Goal: Information Seeking & Learning: Find specific fact

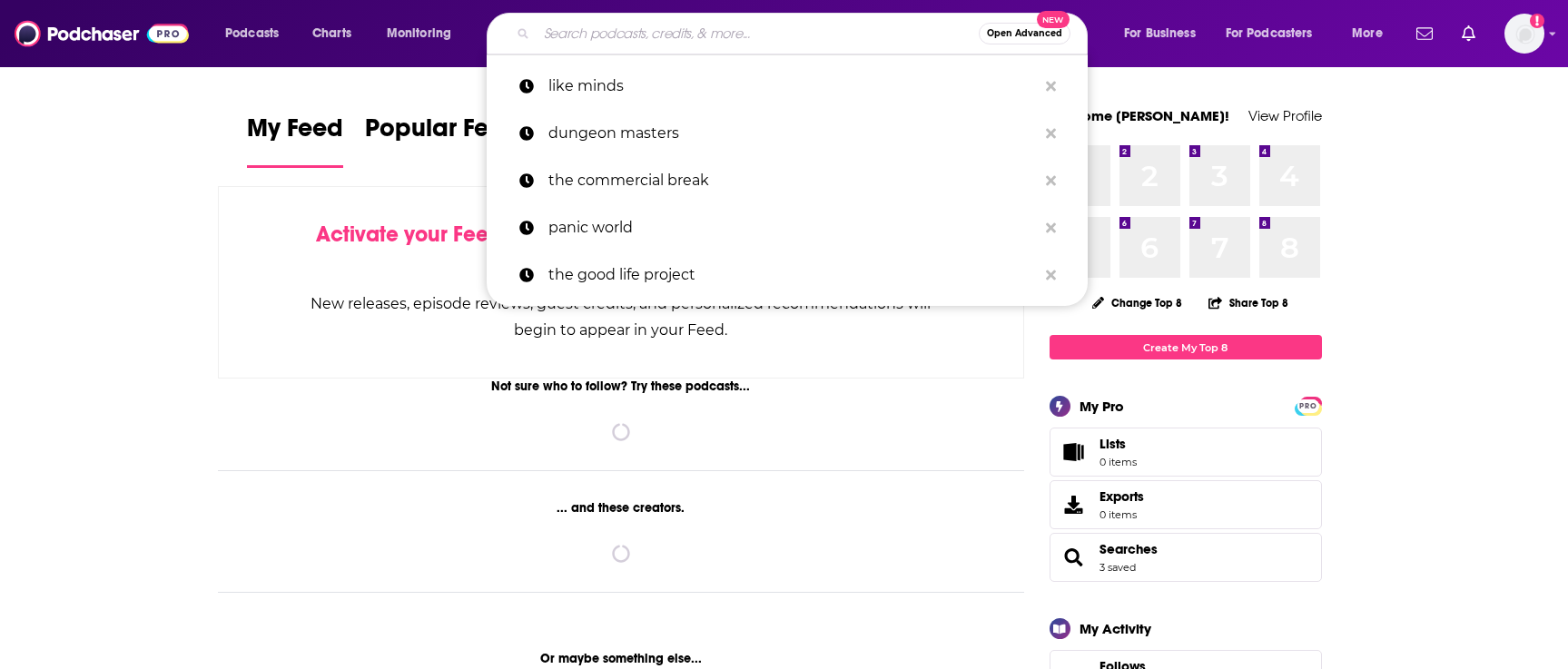
click at [600, 29] on input "Search podcasts, credits, & more..." at bounding box center [757, 33] width 442 height 29
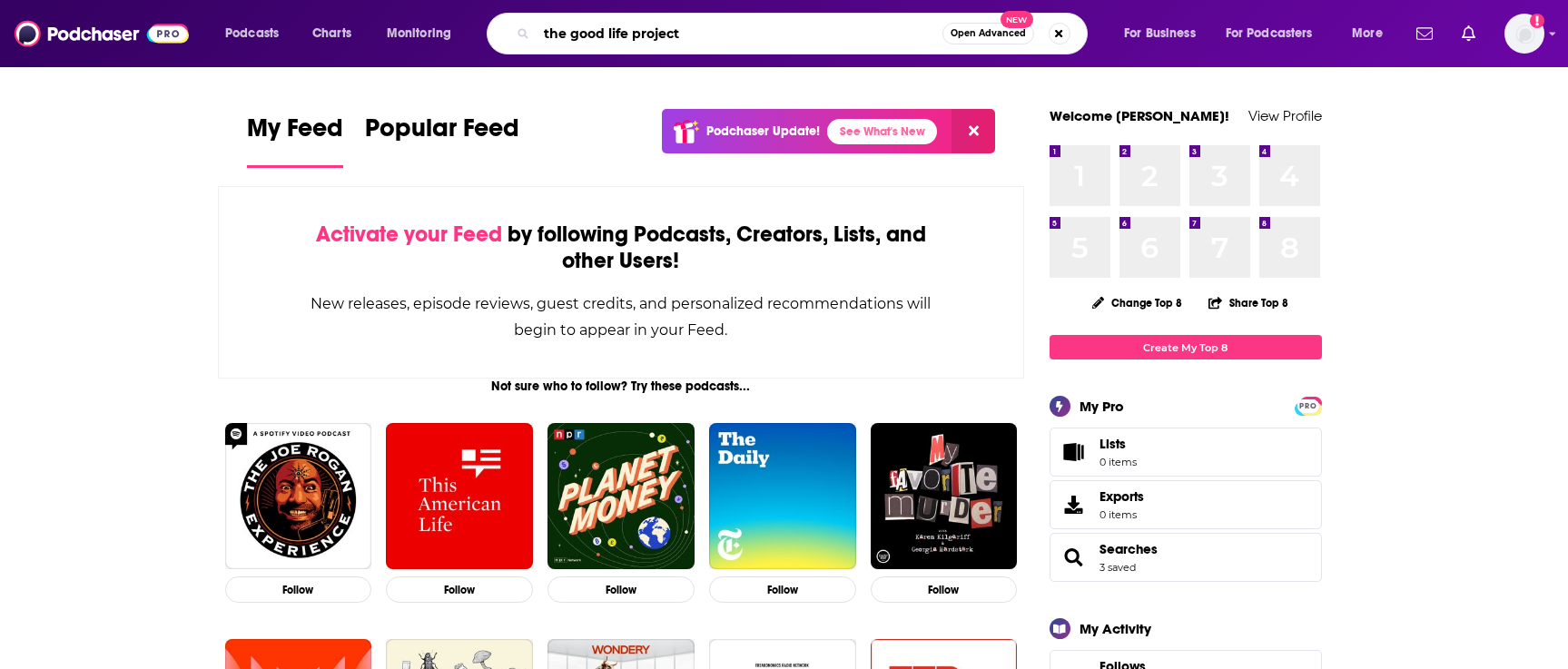
type input "the good life project"
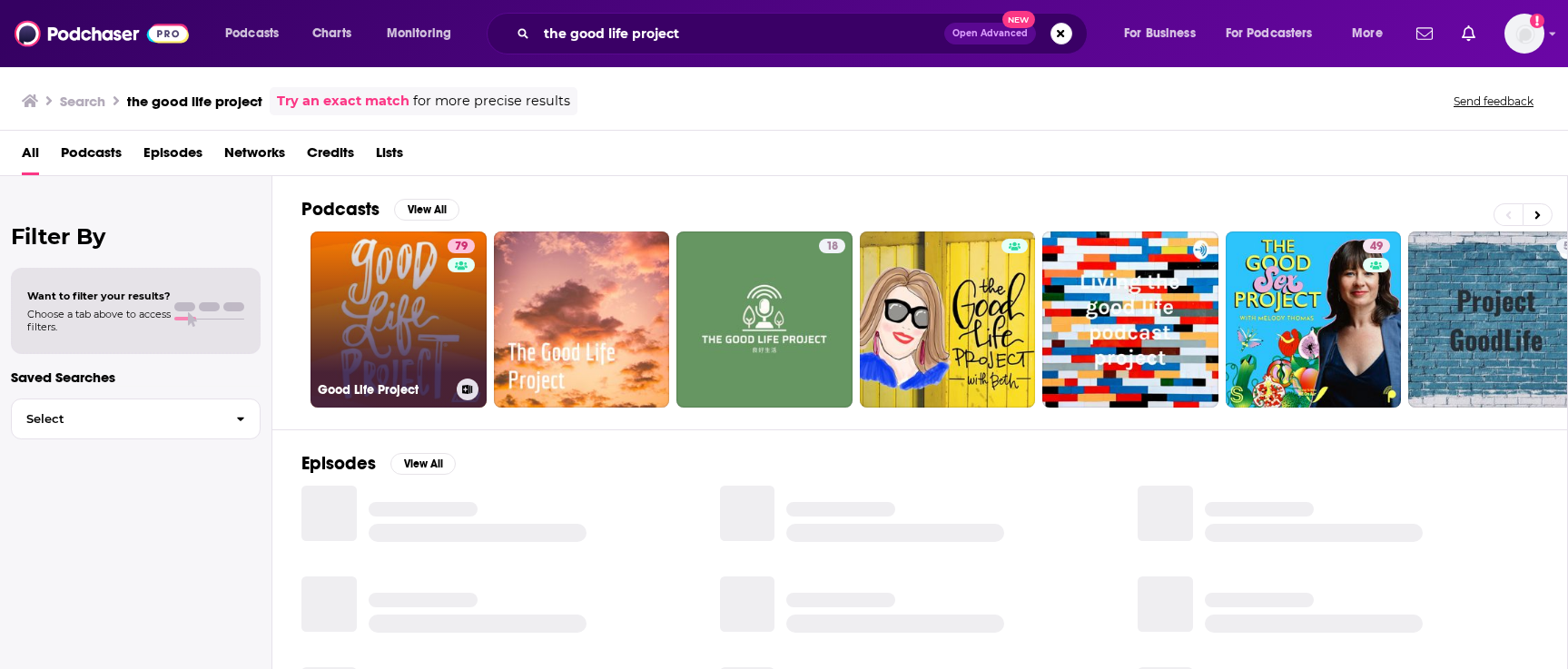
click at [356, 331] on link "79 Good Life Project" at bounding box center [399, 320] width 176 height 176
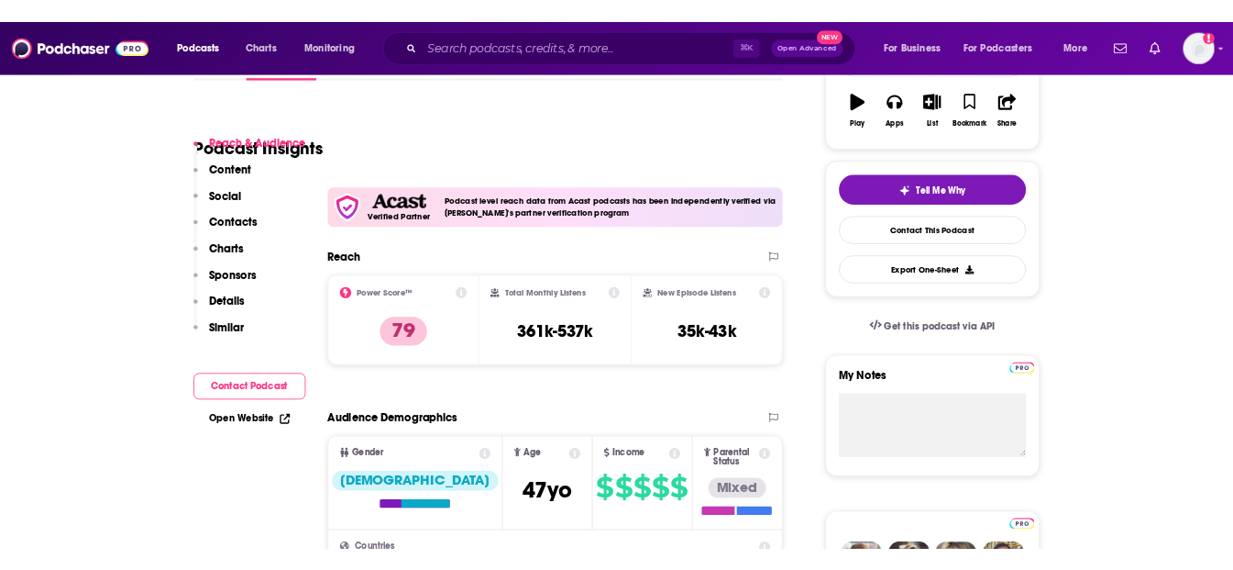
scroll to position [343, 0]
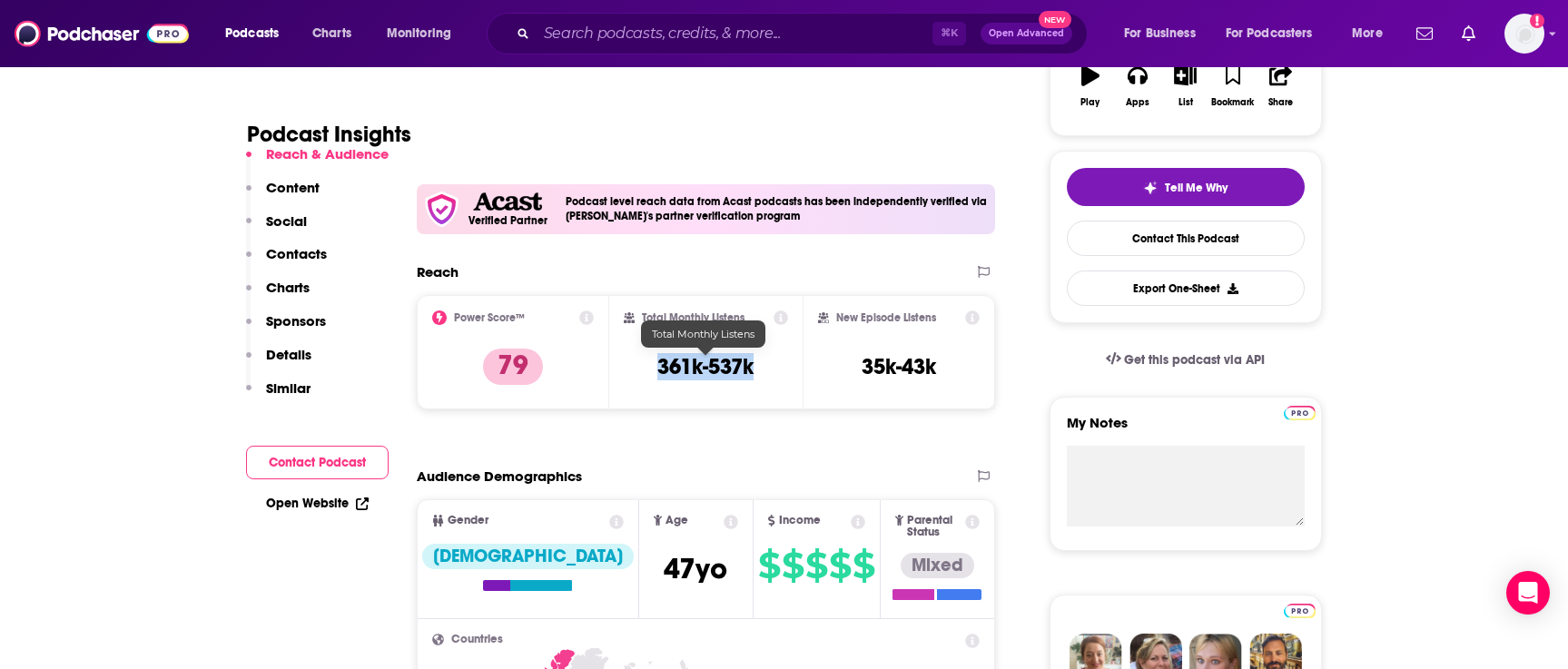
drag, startPoint x: 781, startPoint y: 372, endPoint x: 656, endPoint y: 375, distance: 125.0
click at [656, 375] on div "Total Monthly Listens 361k-537k" at bounding box center [706, 352] width 164 height 83
copy h3 "361k-537k"
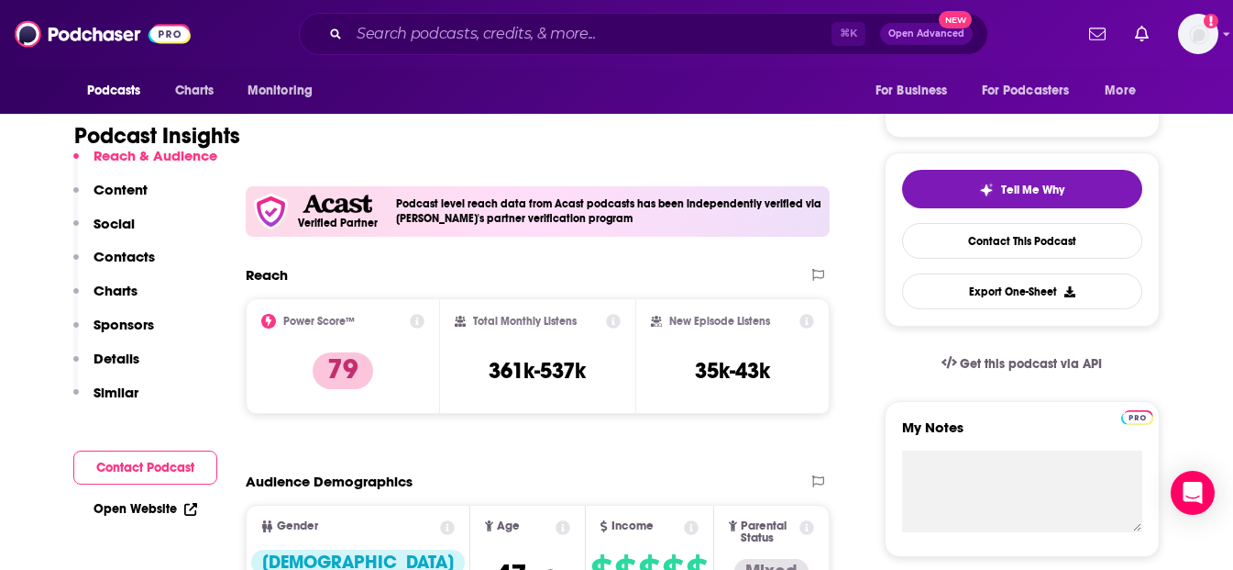
click at [792, 369] on div "New Episode Listens 35k-43k" at bounding box center [733, 356] width 164 height 84
drag, startPoint x: 792, startPoint y: 369, endPoint x: 697, endPoint y: 370, distance: 95.4
click at [695, 370] on div "New Episode Listens 35k-43k" at bounding box center [733, 356] width 164 height 84
copy h3 "35k-43k"
click at [407, 43] on input "Search podcasts, credits, & more..." at bounding box center [590, 33] width 482 height 29
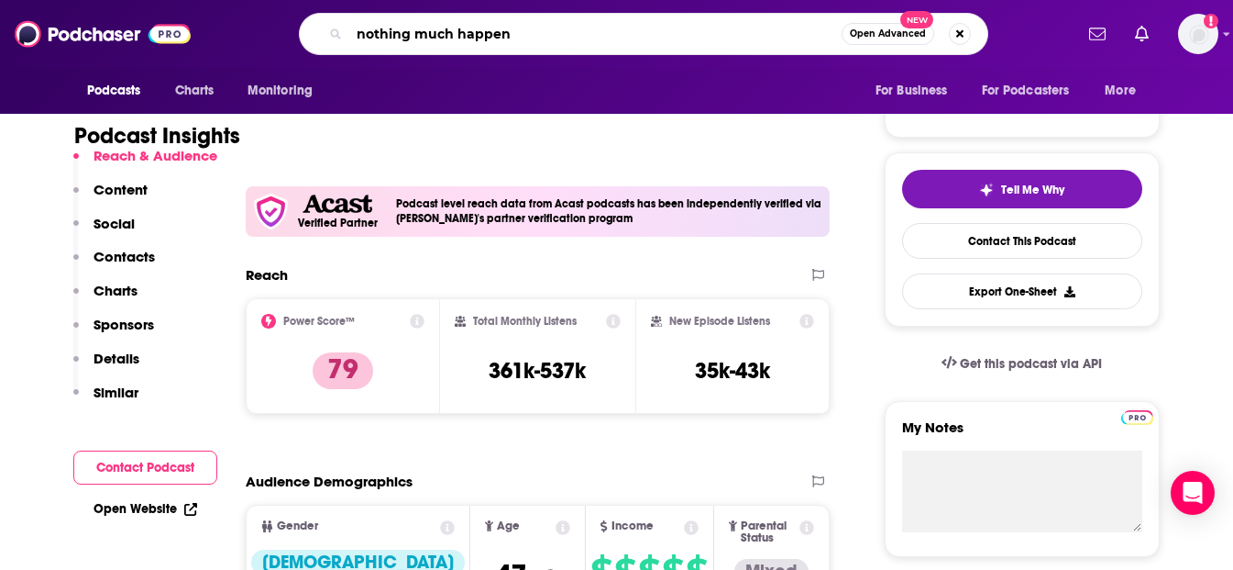
type input "nothing much happens"
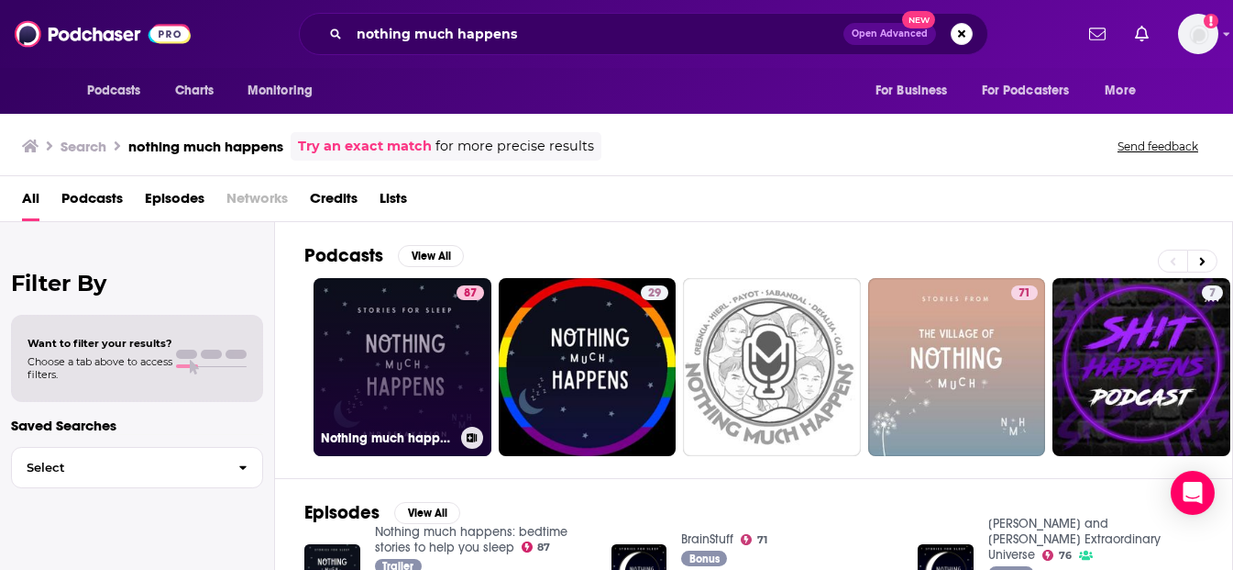
click at [395, 398] on link "87 Nothing much happens: bedtime stories to help you sleep" at bounding box center [403, 367] width 178 height 178
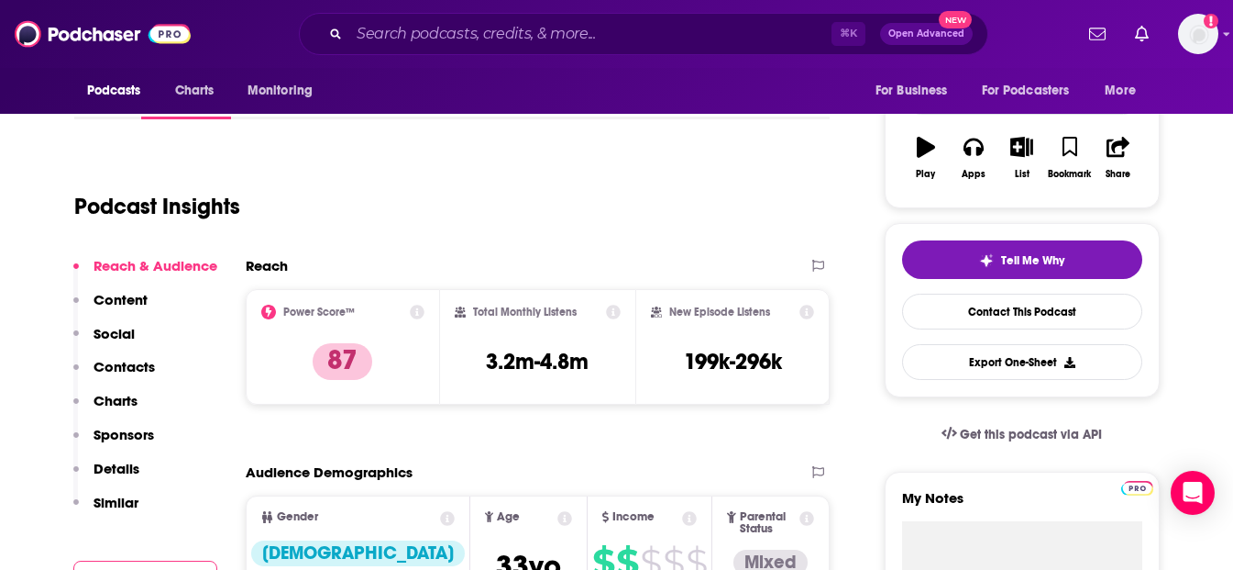
scroll to position [288, 0]
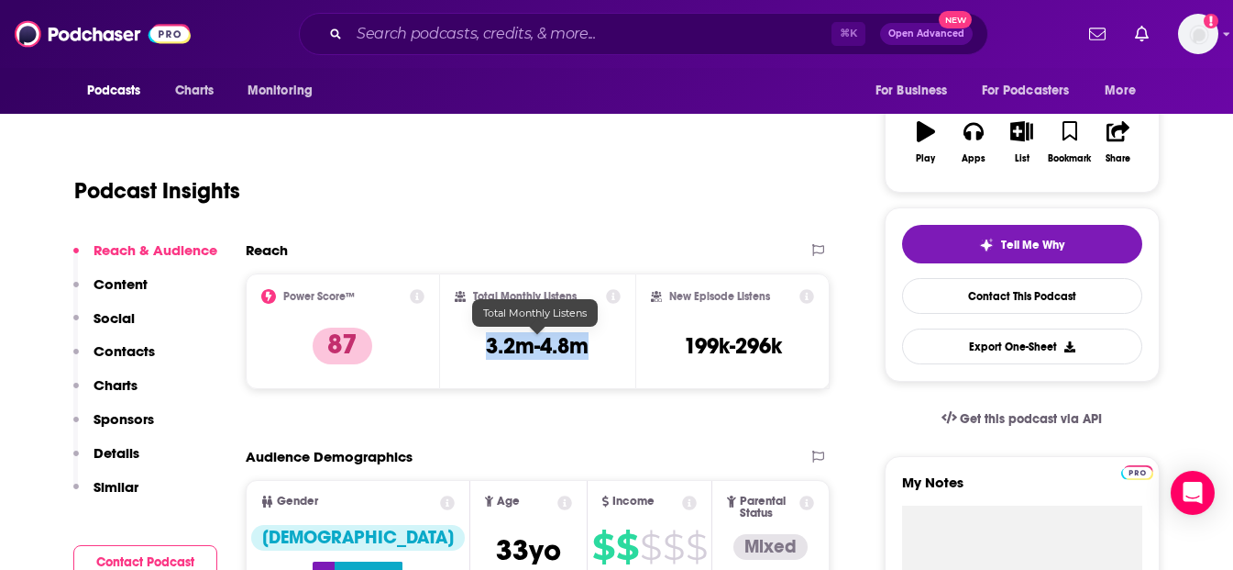
drag, startPoint x: 610, startPoint y: 344, endPoint x: 485, endPoint y: 351, distance: 124.9
click at [485, 351] on div "Total Monthly Listens 3.2m-4.8m" at bounding box center [538, 331] width 166 height 84
copy h3 "3.2m-4.8m"
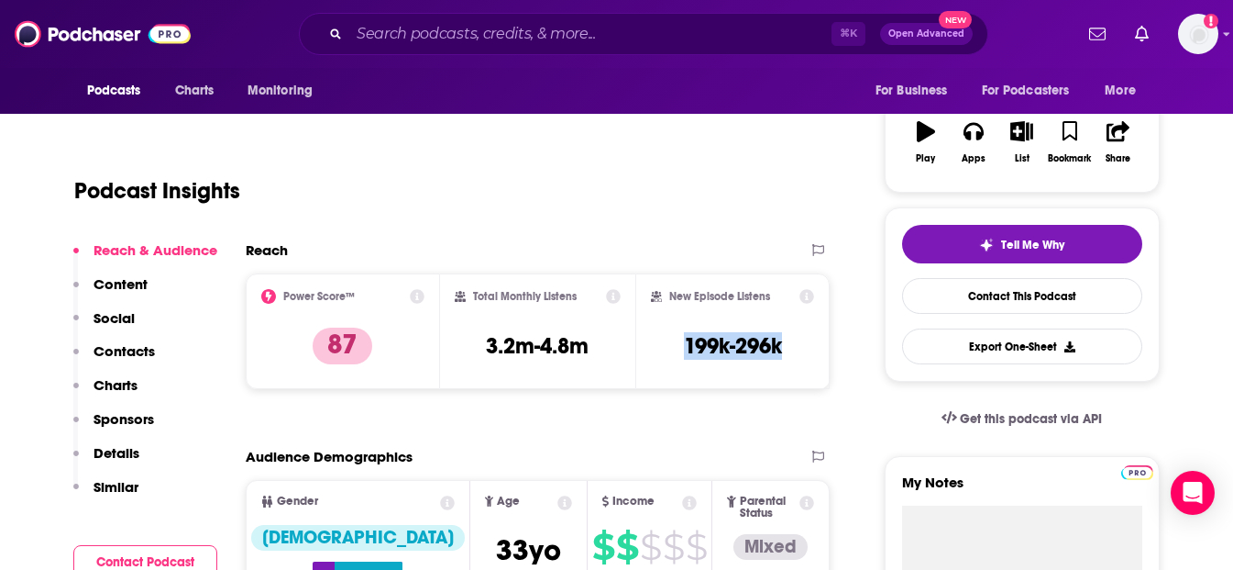
drag, startPoint x: 669, startPoint y: 344, endPoint x: 785, endPoint y: 357, distance: 116.3
click at [785, 357] on div "New Episode Listens 199k-296k" at bounding box center [733, 331] width 164 height 84
copy h3 "199k-296k"
click at [520, 30] on input "Search podcasts, credits, & more..." at bounding box center [590, 33] width 482 height 29
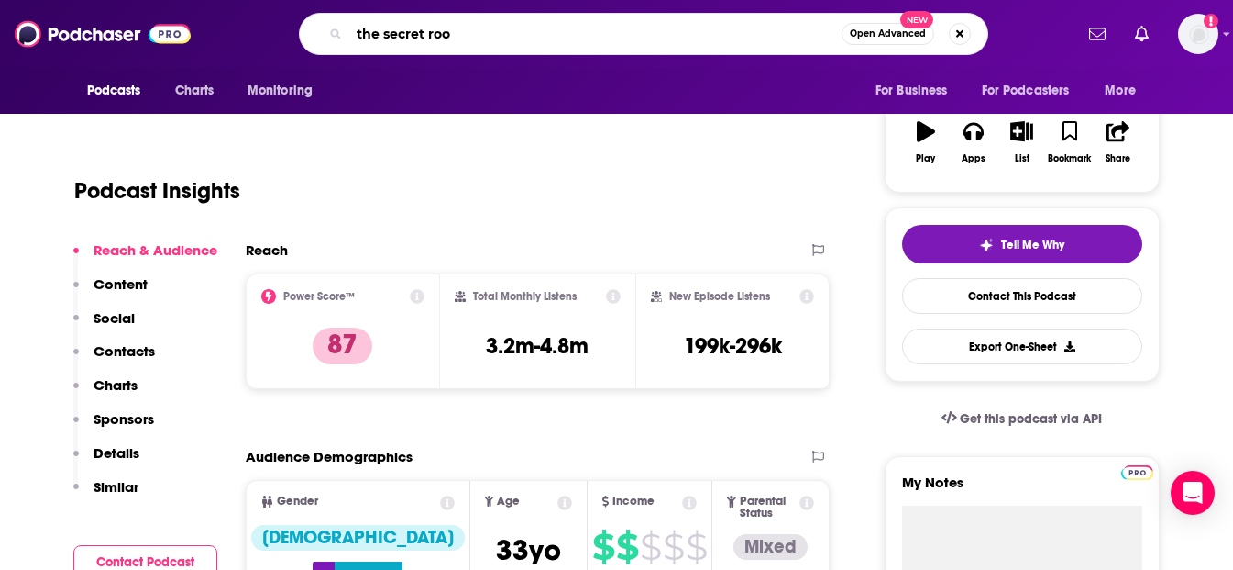
type input "the secret room"
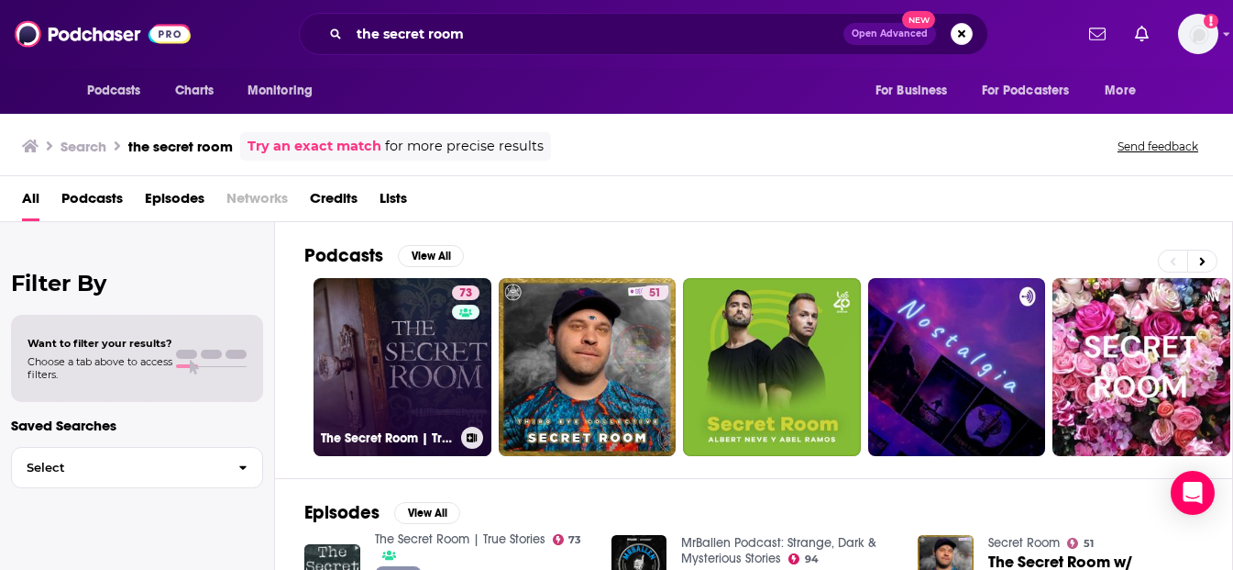
click at [389, 365] on link "73 The Secret Room | True Stories" at bounding box center [403, 367] width 178 height 178
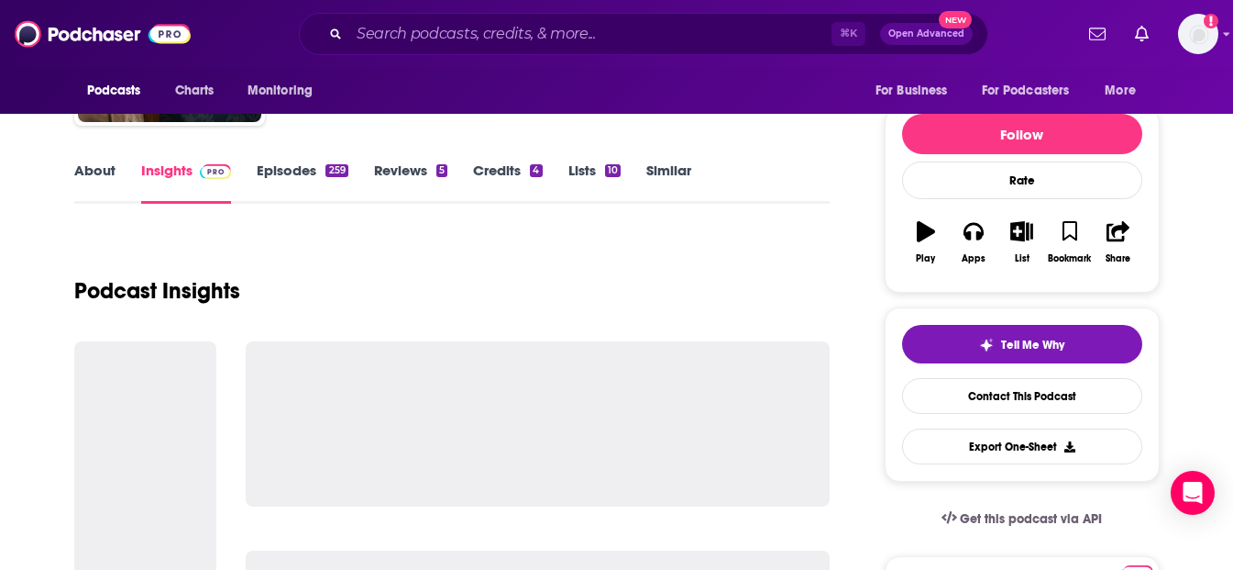
scroll to position [207, 0]
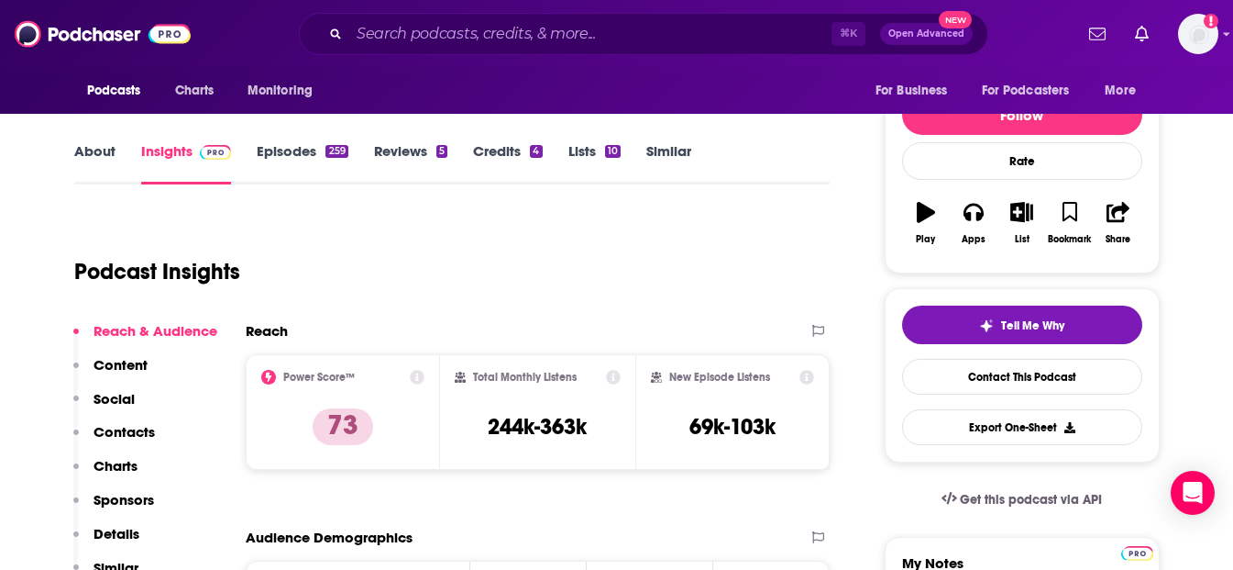
drag, startPoint x: 601, startPoint y: 421, endPoint x: 591, endPoint y: 417, distance: 10.7
click at [594, 418] on div "Total Monthly Listens 244k-363k" at bounding box center [538, 412] width 166 height 84
drag, startPoint x: 601, startPoint y: 430, endPoint x: 482, endPoint y: 430, distance: 118.3
click at [482, 430] on div "Total Monthly Listens 244k-363k" at bounding box center [538, 412] width 166 height 84
copy h3 "244k-363k"
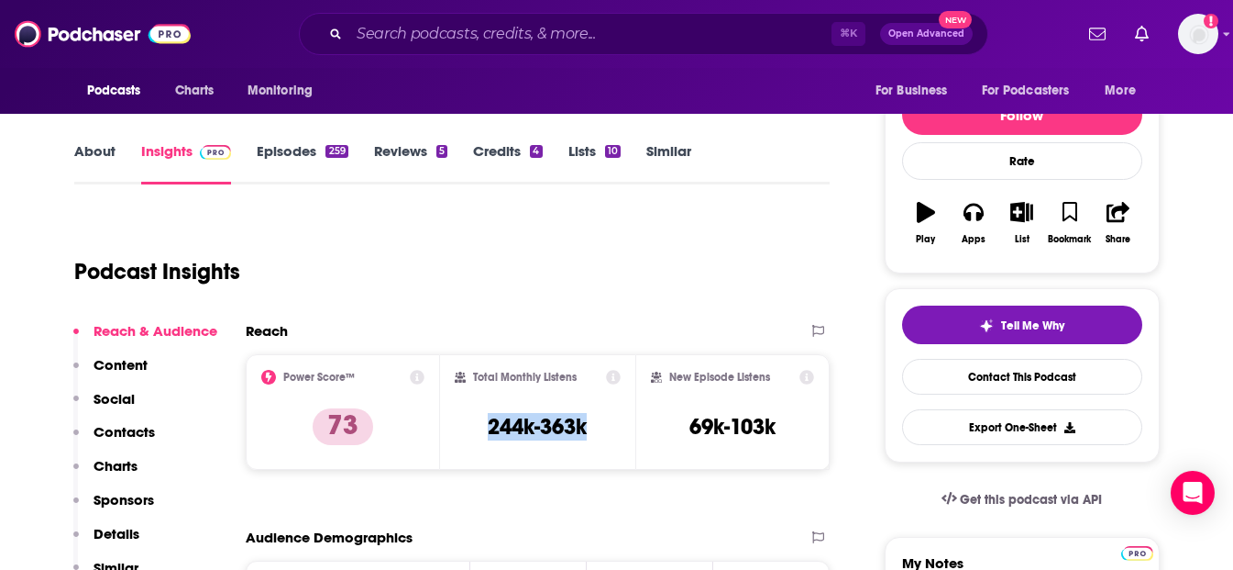
click at [691, 431] on h3 "69k-103k" at bounding box center [733, 427] width 86 height 28
drag, startPoint x: 691, startPoint y: 431, endPoint x: 787, endPoint y: 434, distance: 96.3
click at [787, 434] on div "New Episode Listens 69k-103k" at bounding box center [733, 412] width 164 height 84
copy div "69k-103k Export One-Sheet"
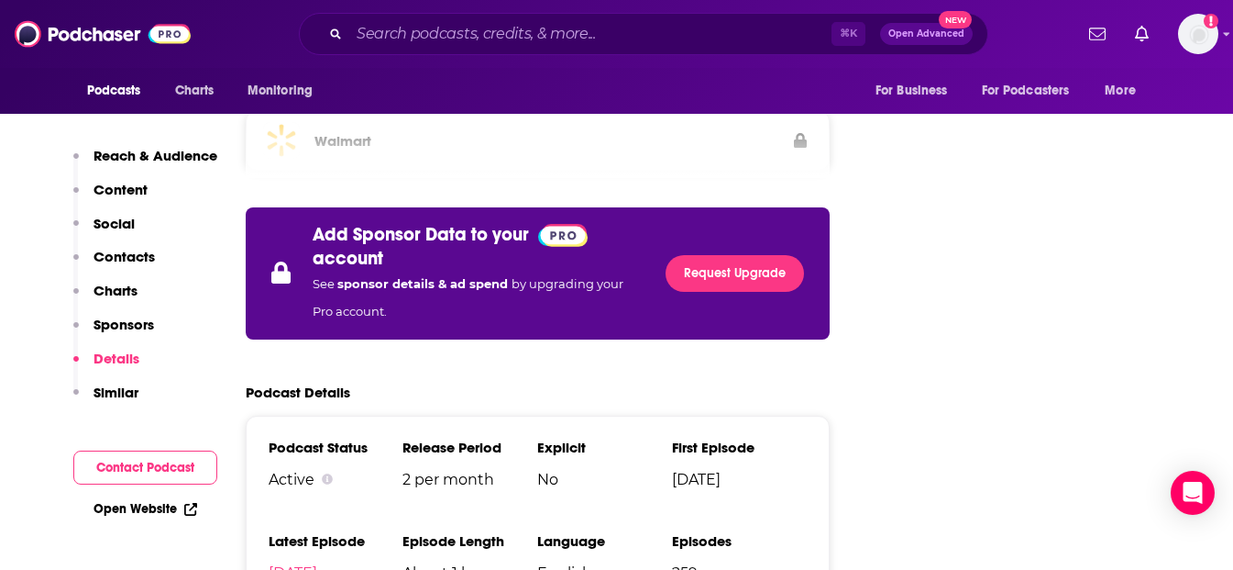
scroll to position [2958, 0]
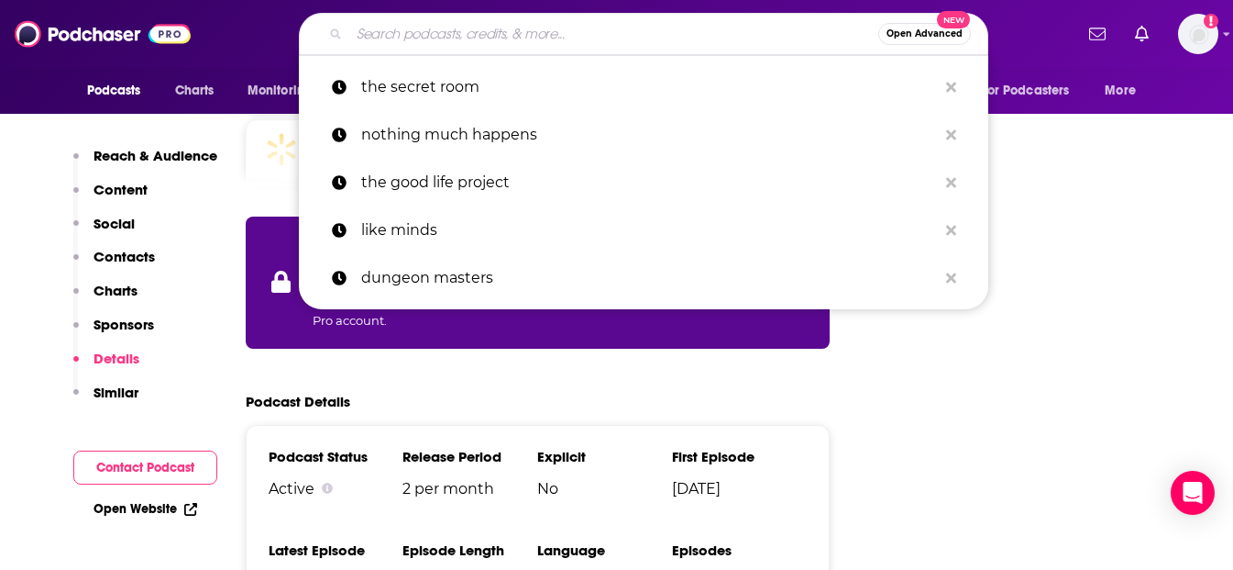
click at [407, 26] on input "Search podcasts, credits, & more..." at bounding box center [613, 33] width 529 height 29
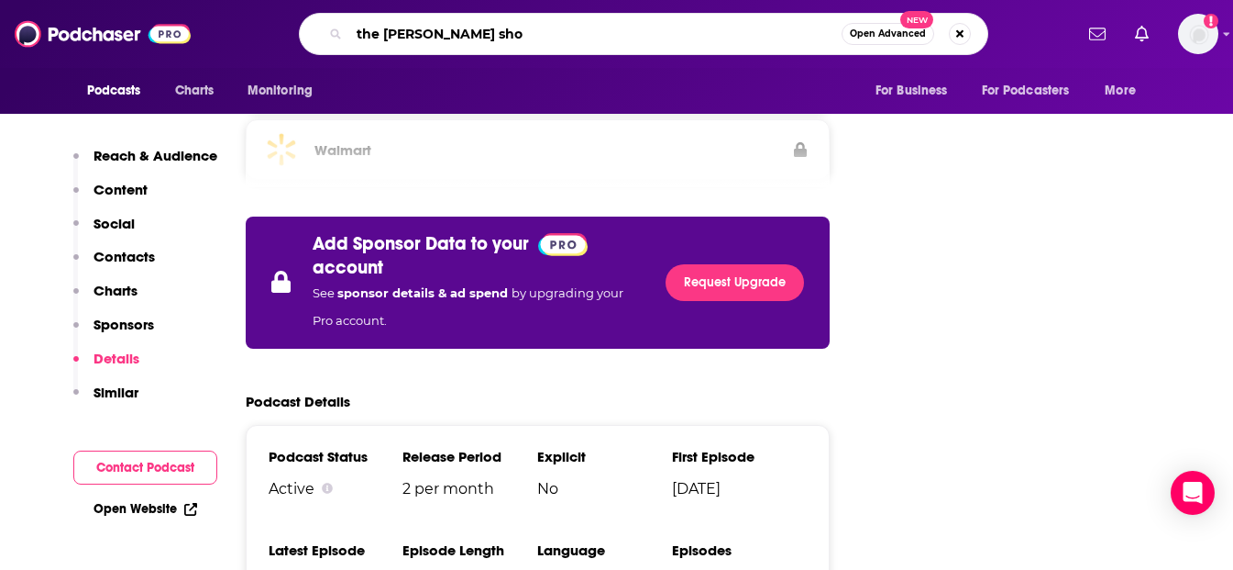
type input "the [PERSON_NAME] show"
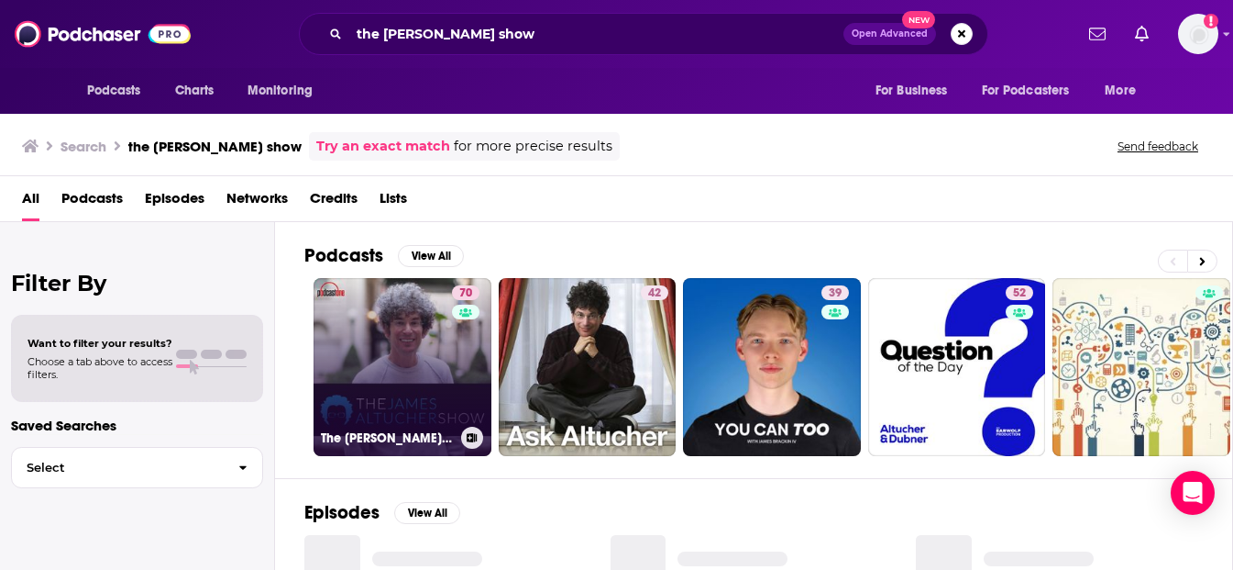
click at [389, 349] on link "70 The [PERSON_NAME] Show" at bounding box center [403, 367] width 178 height 178
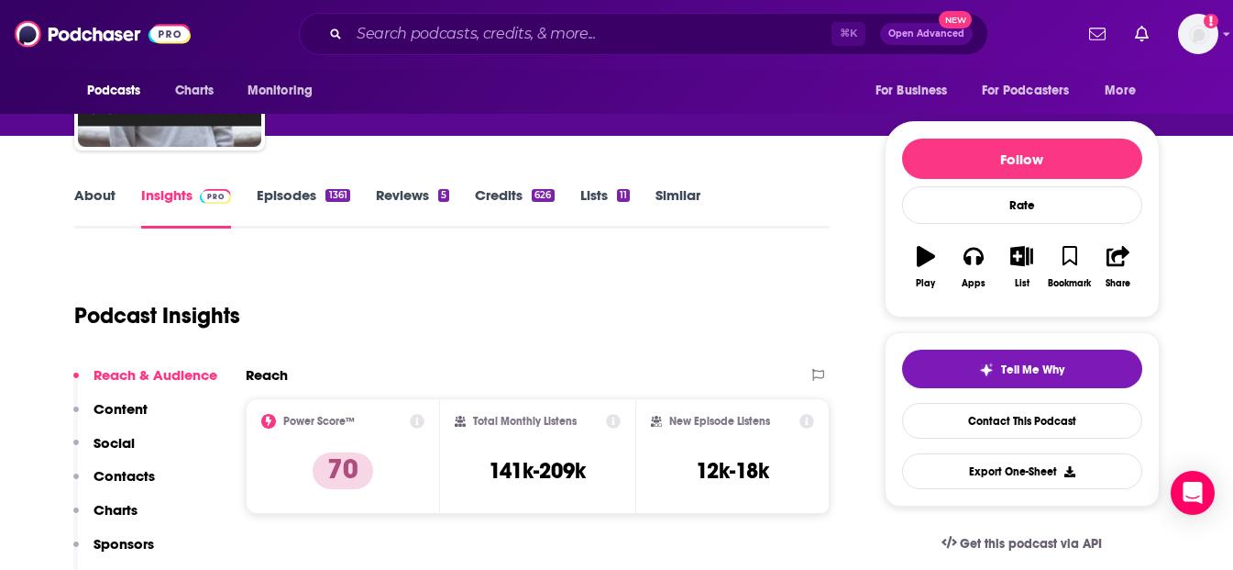
scroll to position [173, 0]
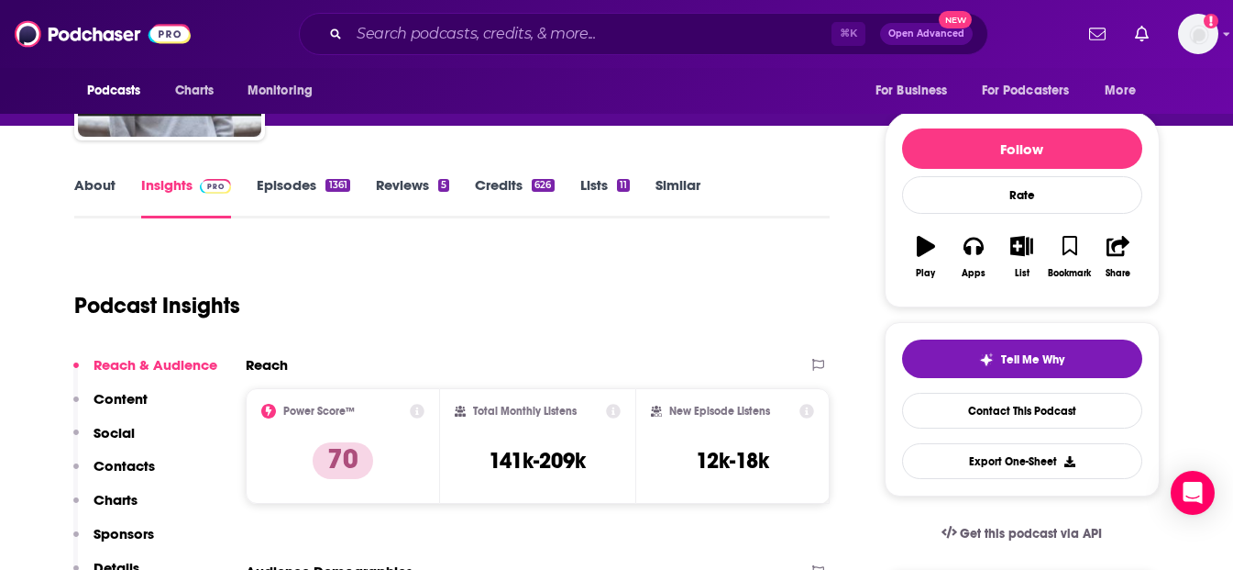
click at [585, 431] on div "Total Monthly Listens 141k-209k" at bounding box center [538, 446] width 166 height 84
drag, startPoint x: 612, startPoint y: 465, endPoint x: 488, endPoint y: 467, distance: 123.8
click at [488, 467] on div "Total Monthly Listens 141k-209k" at bounding box center [538, 446] width 166 height 84
copy h3 "141k-209k"
click at [683, 459] on div "New Episode Listens 12k-18k" at bounding box center [733, 446] width 164 height 84
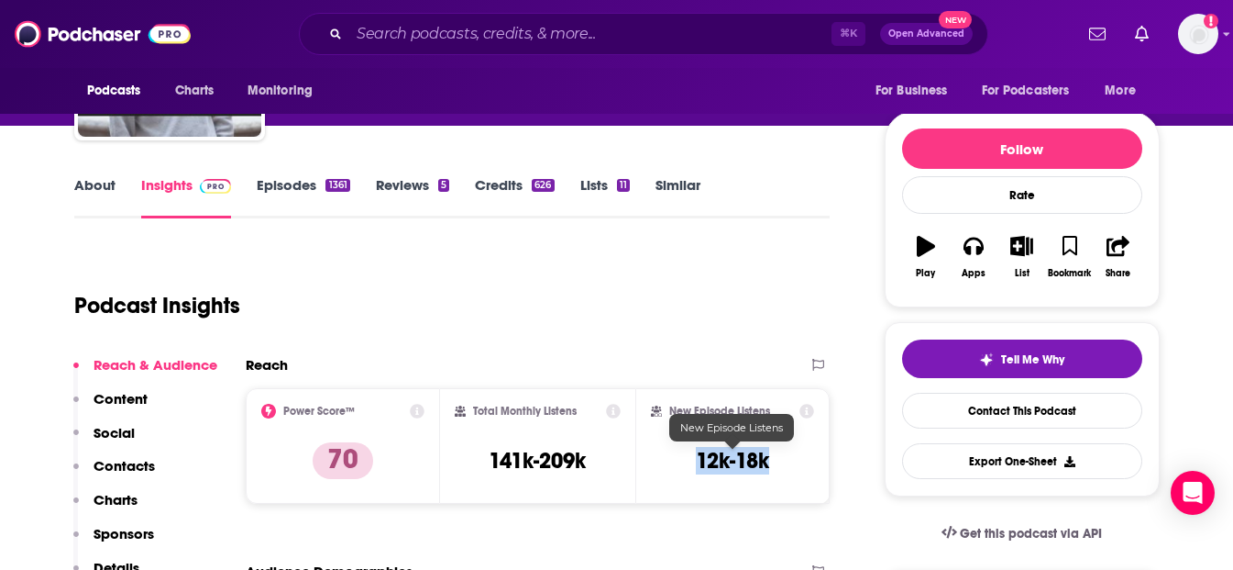
drag, startPoint x: 696, startPoint y: 459, endPoint x: 768, endPoint y: 470, distance: 72.2
click at [768, 470] on h3 "12k-18k" at bounding box center [732, 461] width 73 height 28
copy h3 "12k-18k"
click at [499, 36] on input "Search podcasts, credits, & more..." at bounding box center [590, 33] width 482 height 29
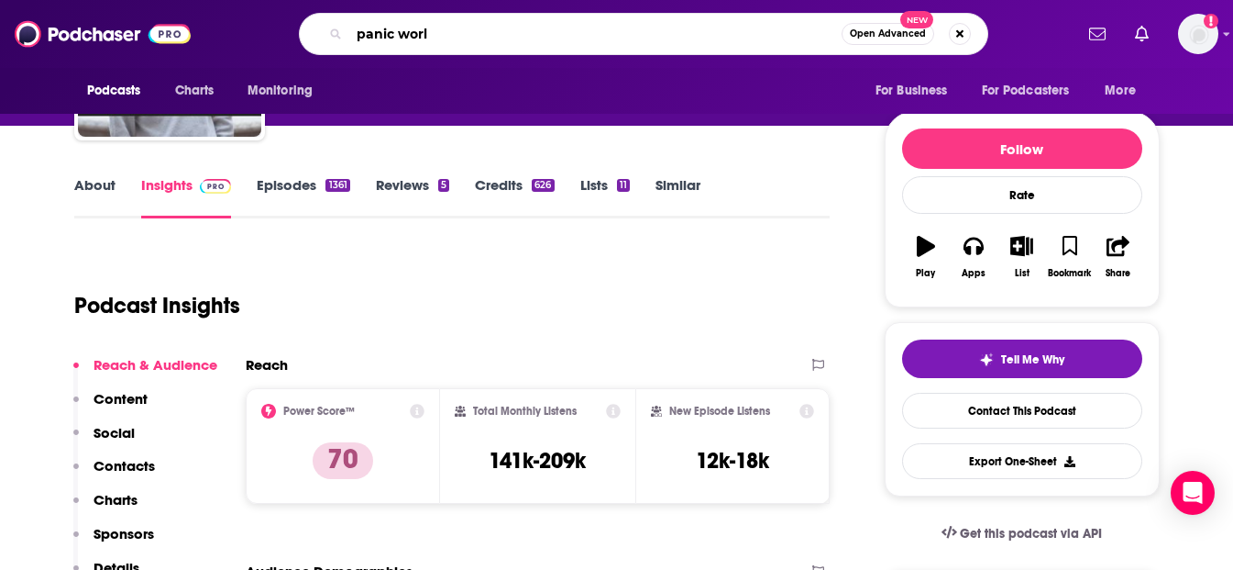
type input "panic world"
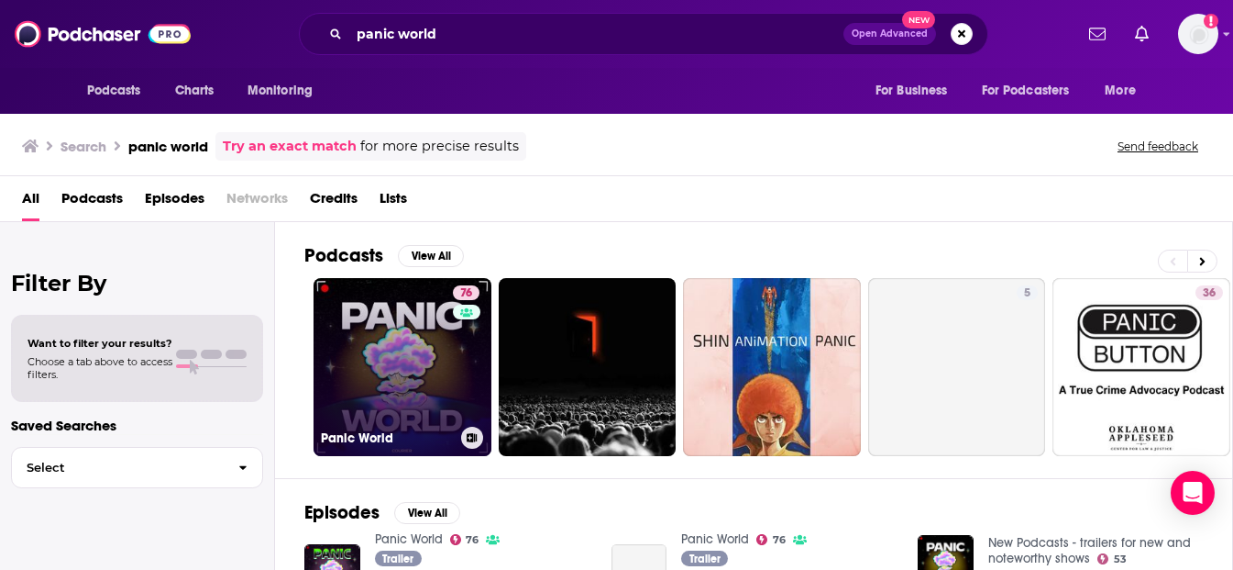
click at [414, 368] on link "76 Panic World" at bounding box center [403, 367] width 178 height 178
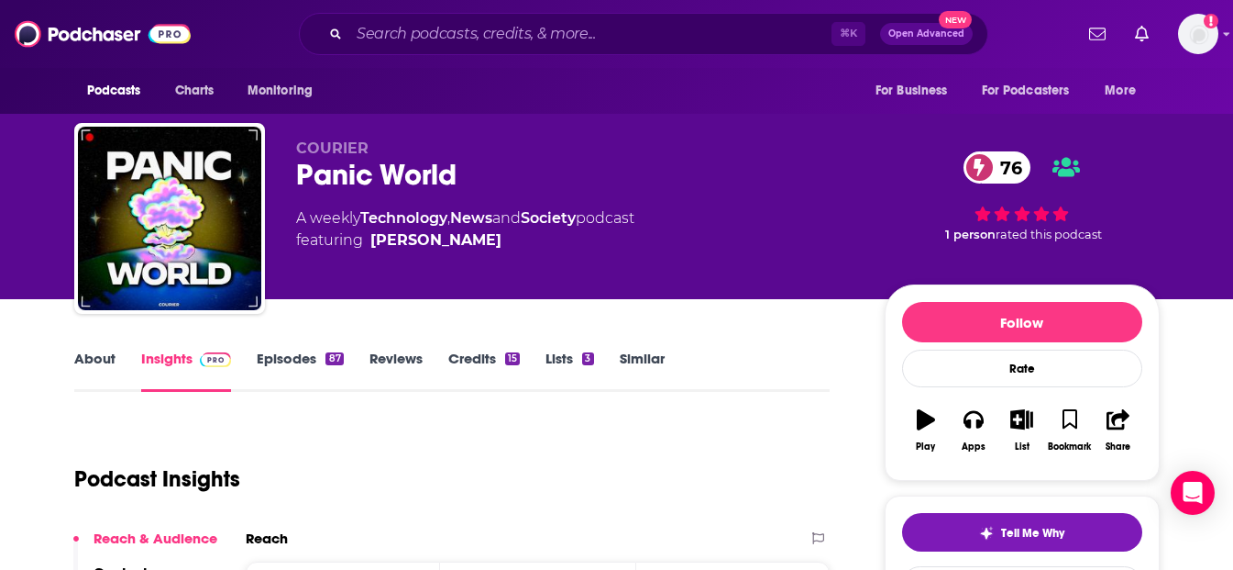
click at [101, 359] on link "About" at bounding box center [94, 370] width 41 height 42
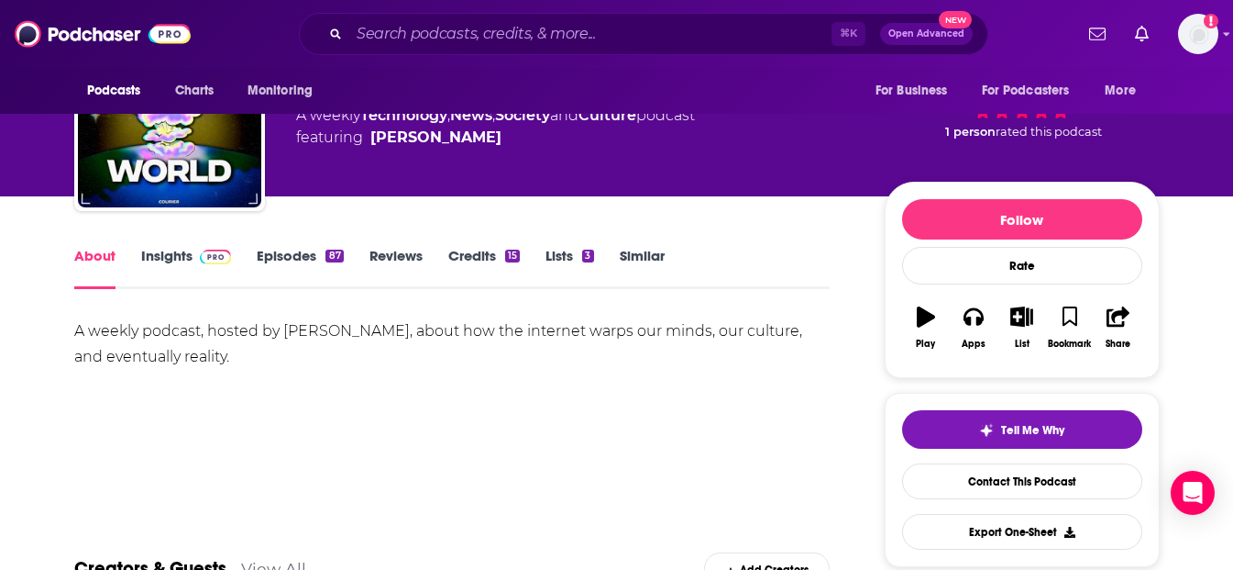
scroll to position [104, 0]
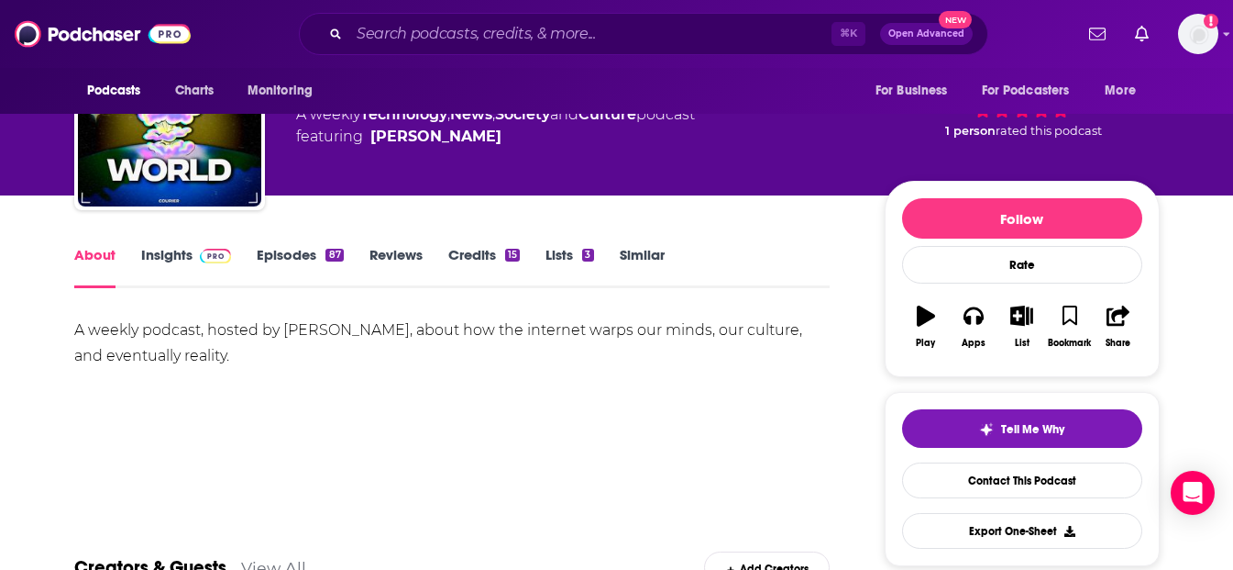
click at [169, 260] on link "Insights" at bounding box center [186, 267] width 91 height 42
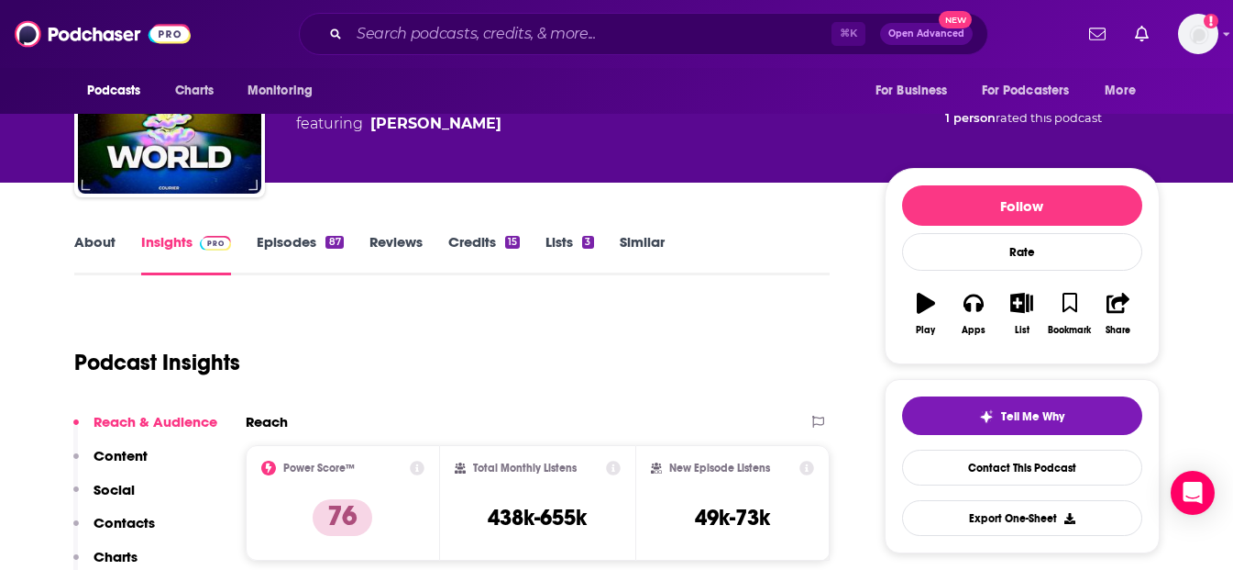
scroll to position [262, 0]
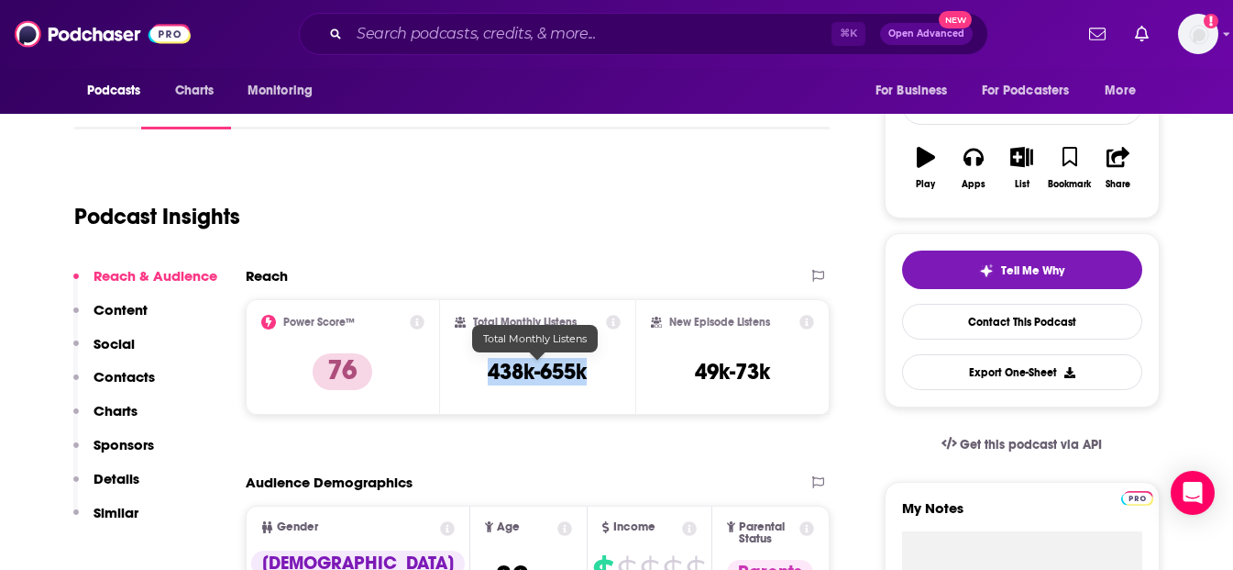
drag, startPoint x: 622, startPoint y: 376, endPoint x: 489, endPoint y: 377, distance: 133.0
click at [489, 377] on div "Total Monthly Listens 438k-655k" at bounding box center [537, 357] width 195 height 116
copy h3 "438k-655k"
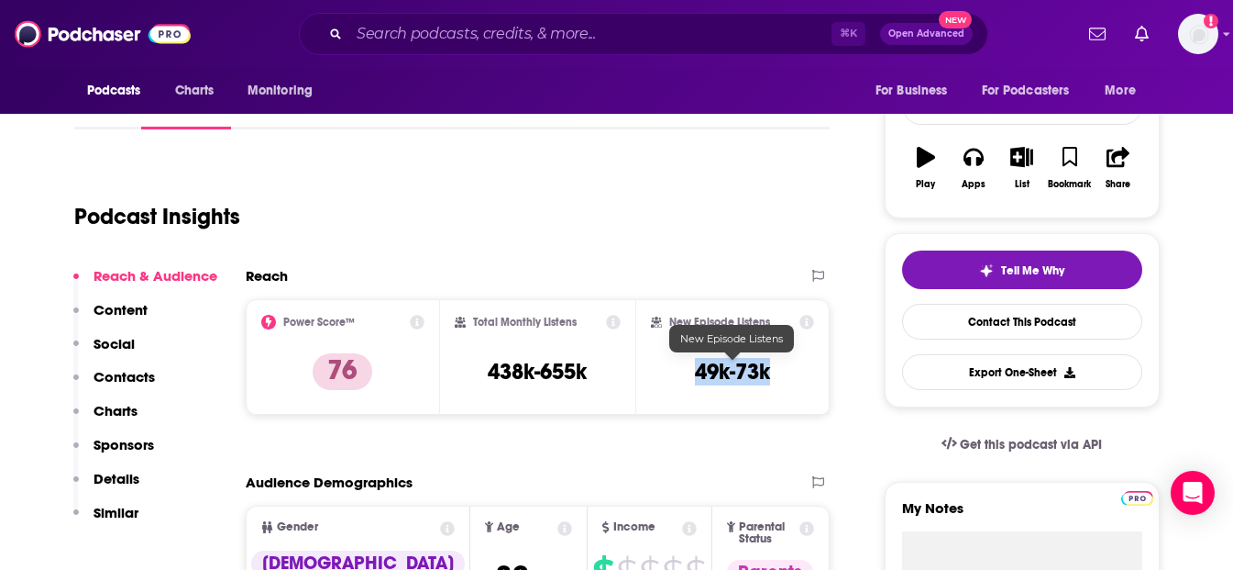
drag, startPoint x: 694, startPoint y: 373, endPoint x: 765, endPoint y: 386, distance: 71.8
click at [765, 386] on div "New Episode Listens 49k-73k" at bounding box center [733, 357] width 164 height 84
copy h3 "49k-73k"
